Goal: Check status: Check status

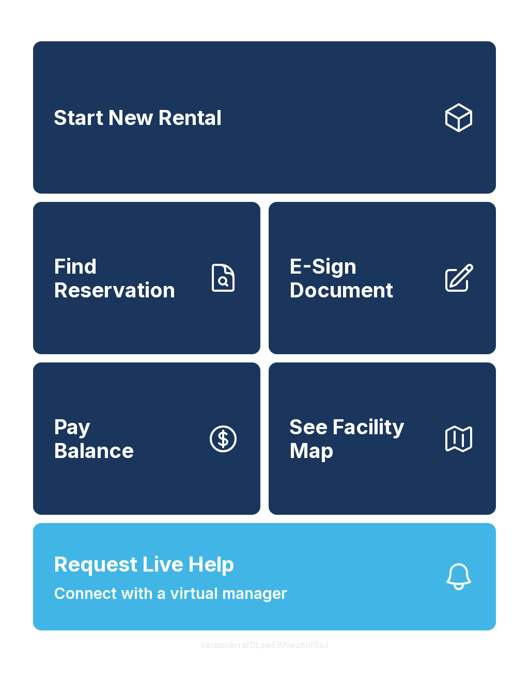
click at [123, 289] on span "Find Reservation" at bounding box center [126, 278] width 145 height 47
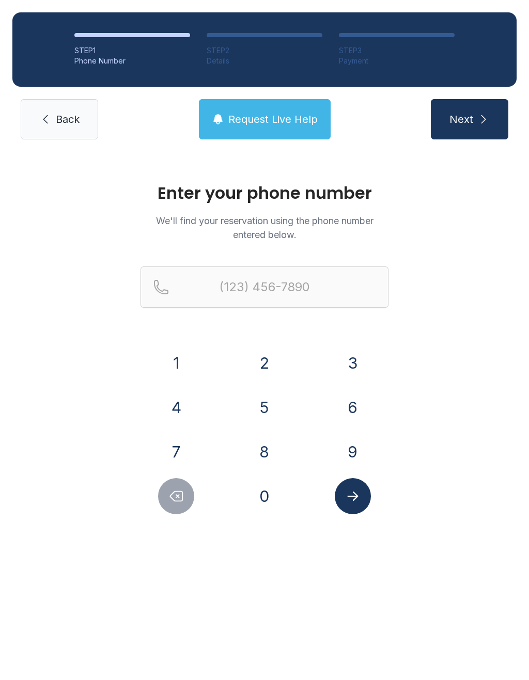
click at [279, 350] on div "2" at bounding box center [265, 363] width 72 height 36
click at [249, 408] on button "5" at bounding box center [264, 407] width 36 height 36
type input "(5"
click at [166, 502] on button "Delete number" at bounding box center [176, 496] width 36 height 36
click at [266, 350] on button "2" at bounding box center [264, 363] width 36 height 36
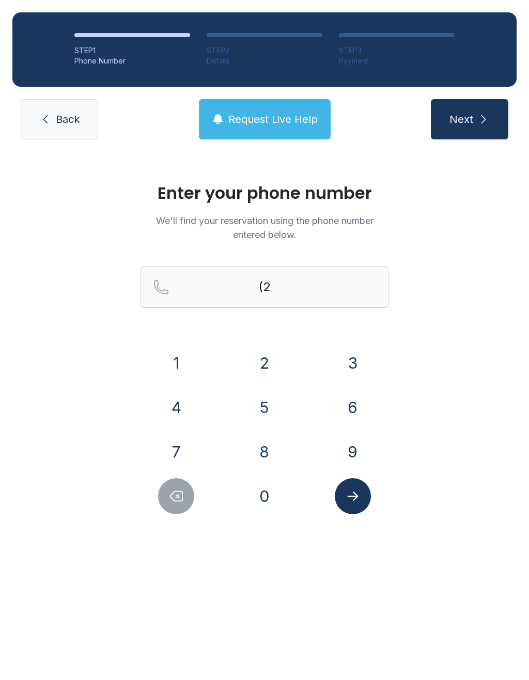
click at [262, 410] on button "5" at bounding box center [264, 407] width 36 height 36
click at [351, 411] on button "6" at bounding box center [353, 407] width 36 height 36
click at [350, 410] on button "6" at bounding box center [353, 407] width 36 height 36
click at [262, 504] on button "0" at bounding box center [264, 496] width 36 height 36
click at [356, 368] on button "3" at bounding box center [353, 363] width 36 height 36
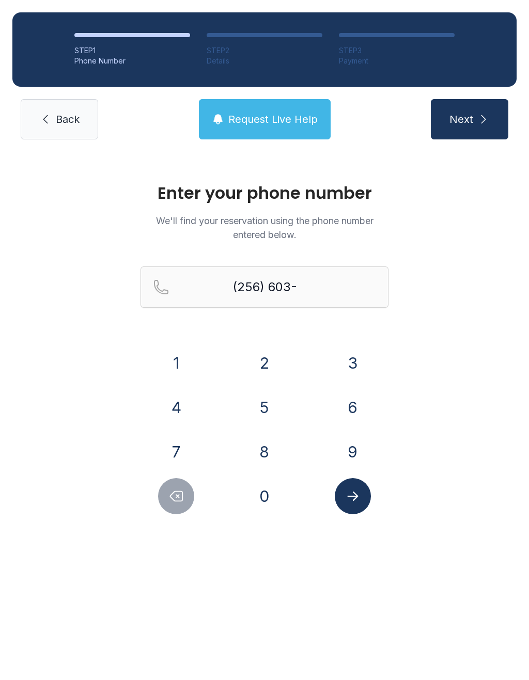
click at [174, 468] on button "7" at bounding box center [176, 452] width 36 height 36
click at [181, 353] on button "1" at bounding box center [176, 363] width 36 height 36
click at [178, 425] on button "4" at bounding box center [176, 407] width 36 height 36
click at [253, 373] on button "2" at bounding box center [264, 363] width 36 height 36
type input "[PHONE_NUMBER]"
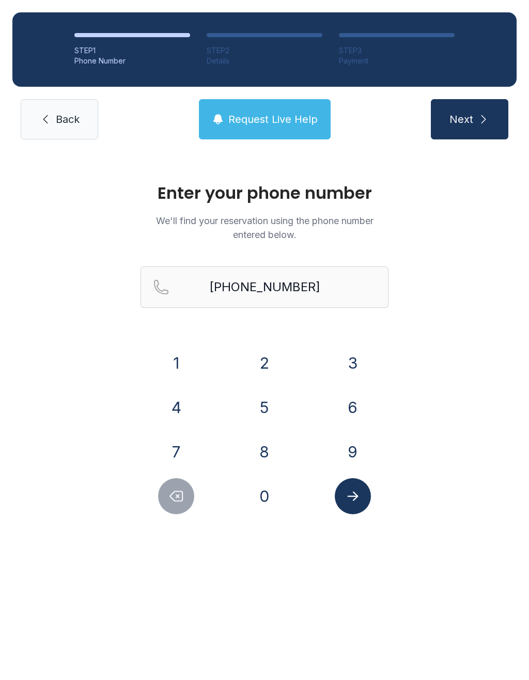
click at [362, 497] on button "Submit lookup form" at bounding box center [353, 496] width 36 height 36
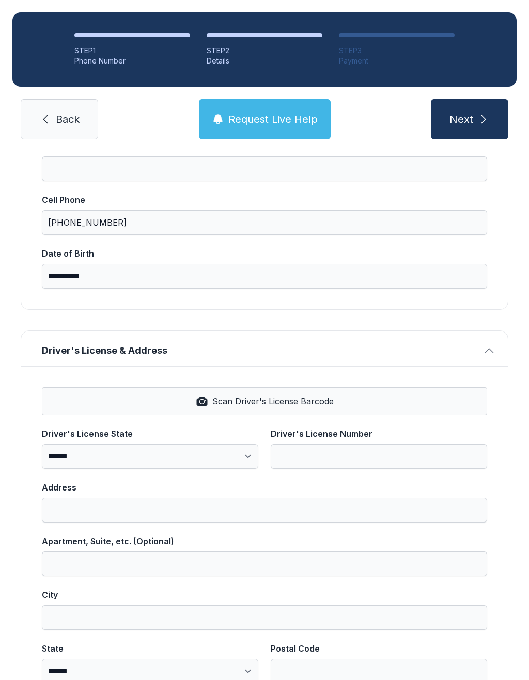
scroll to position [192, 0]
click at [62, 127] on link "Back" at bounding box center [59, 119] width 77 height 40
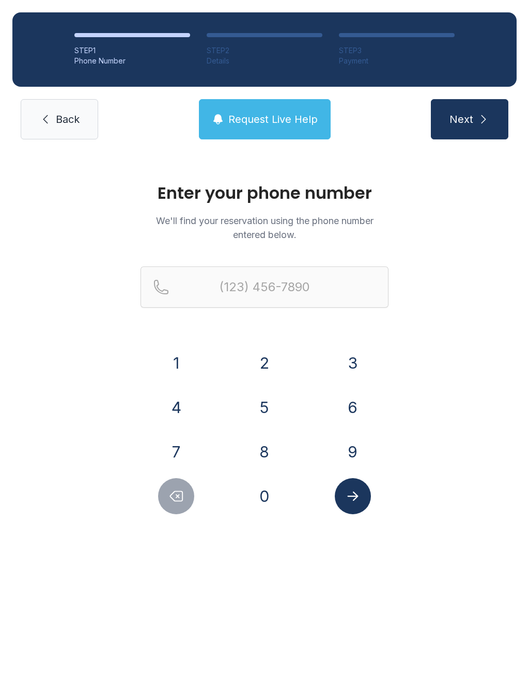
click at [65, 120] on span "Back" at bounding box center [68, 119] width 24 height 14
